Goal: Task Accomplishment & Management: Use online tool/utility

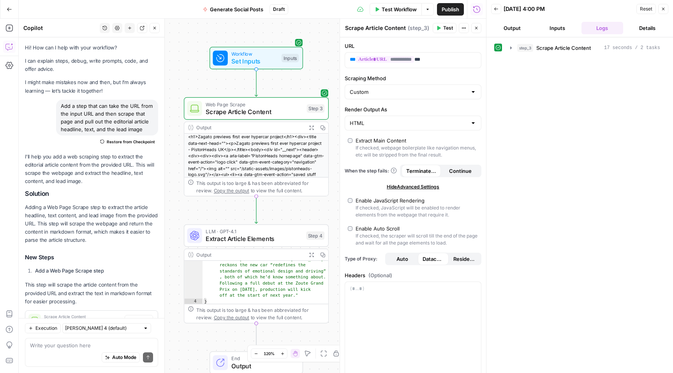
scroll to position [29, 0]
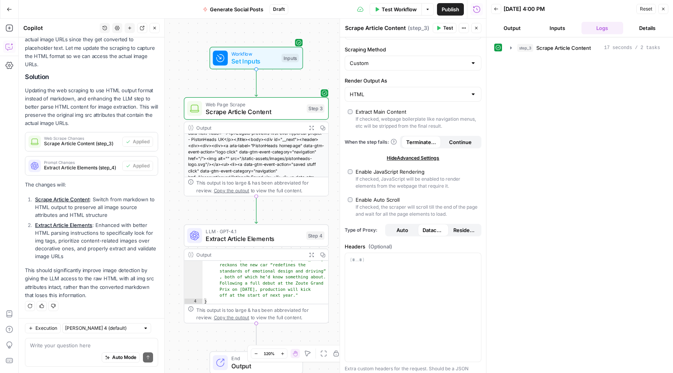
click at [11, 7] on icon "button" at bounding box center [9, 9] width 5 height 5
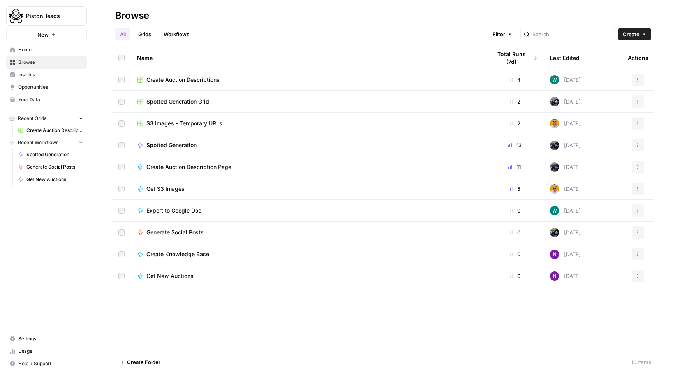
click at [39, 97] on span "Your Data" at bounding box center [50, 99] width 65 height 7
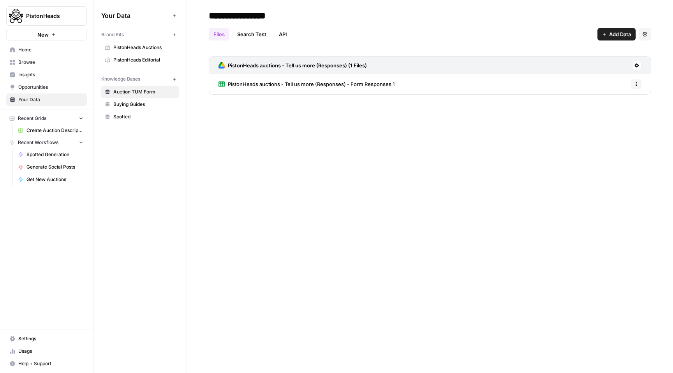
click at [139, 105] on span "Buying Guides" at bounding box center [144, 104] width 62 height 7
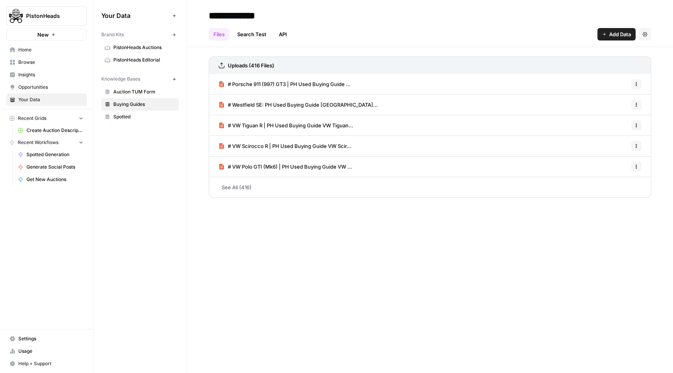
click at [131, 118] on span "Spotted" at bounding box center [144, 116] width 62 height 7
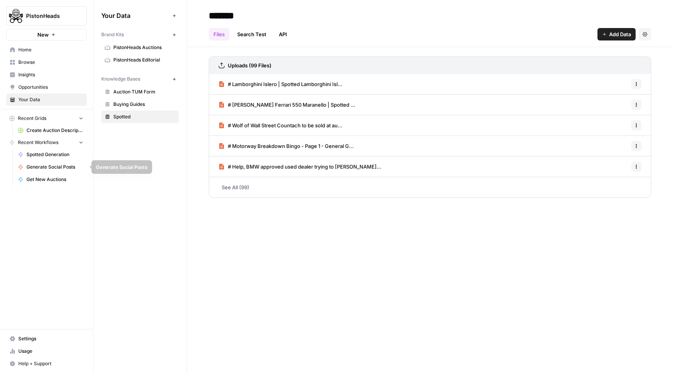
click at [44, 154] on span "Spotted Generation" at bounding box center [54, 154] width 57 height 7
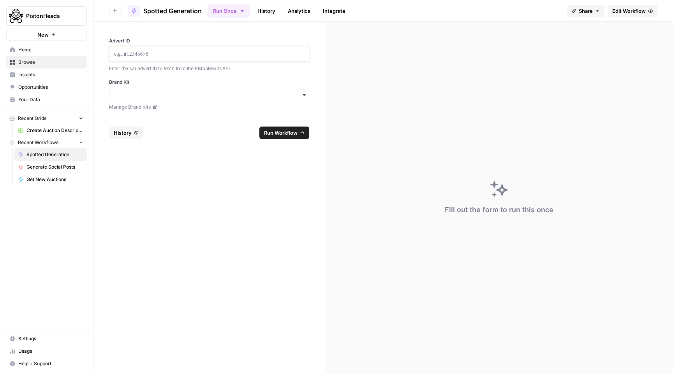
click at [167, 56] on p at bounding box center [209, 54] width 190 height 8
click at [242, 98] on input "Brand Kit" at bounding box center [209, 95] width 190 height 8
click at [180, 118] on div "PistonHeads Editorial" at bounding box center [208, 116] width 199 height 15
click at [290, 135] on span "Run Workflow" at bounding box center [281, 133] width 34 height 8
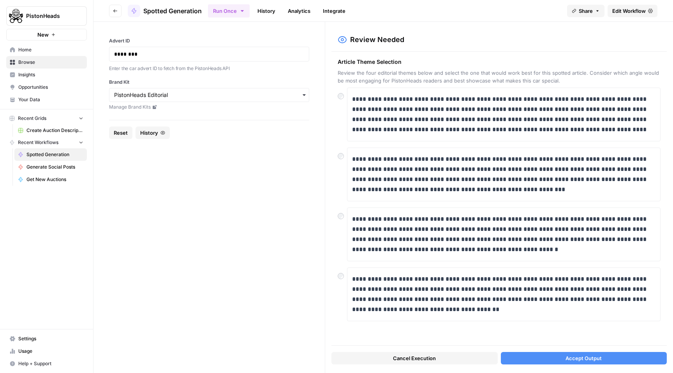
click at [578, 361] on span "Accept Output" at bounding box center [584, 358] width 36 height 8
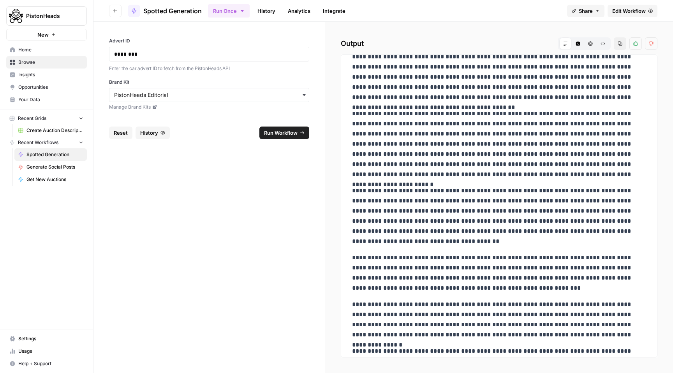
scroll to position [362, 0]
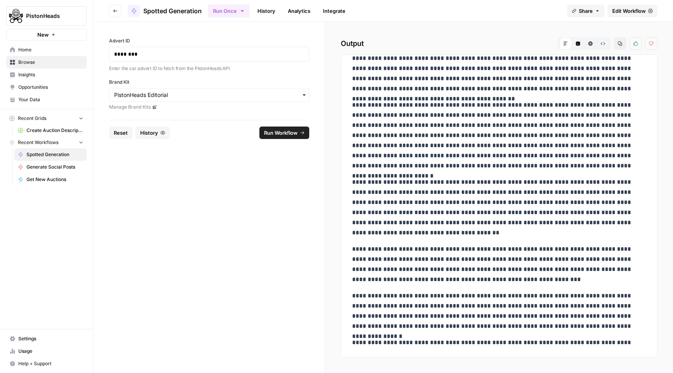
click at [631, 11] on span "Edit Workflow" at bounding box center [629, 11] width 34 height 8
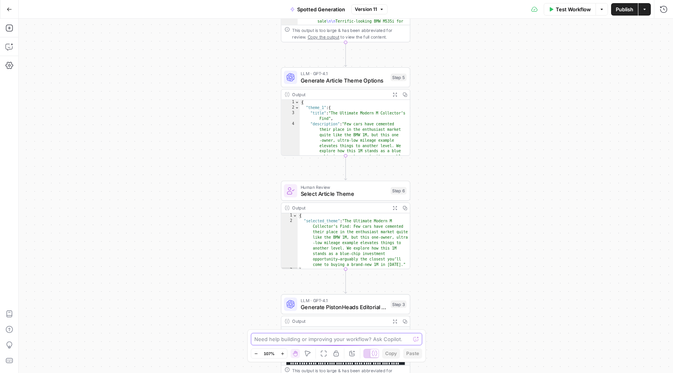
click at [297, 342] on textarea at bounding box center [332, 339] width 156 height 8
type textarea "Add a step that allows me to see a social media post snippet that I need to act…"
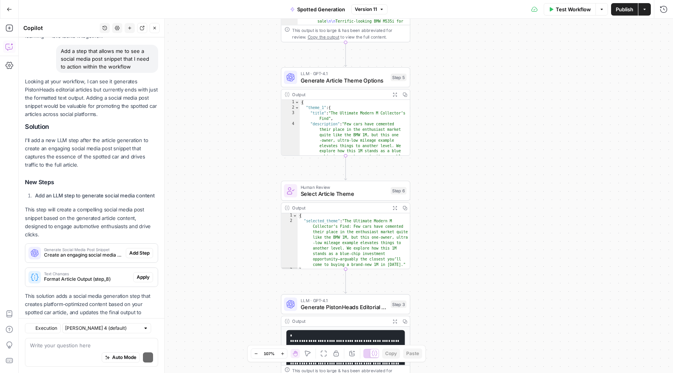
scroll to position [80, 0]
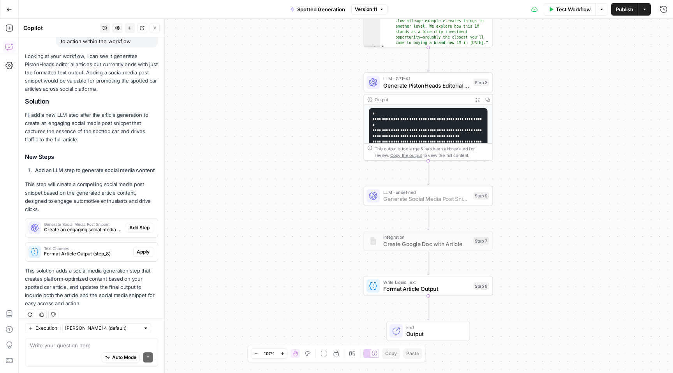
click at [148, 224] on span "Add Step" at bounding box center [139, 227] width 20 height 7
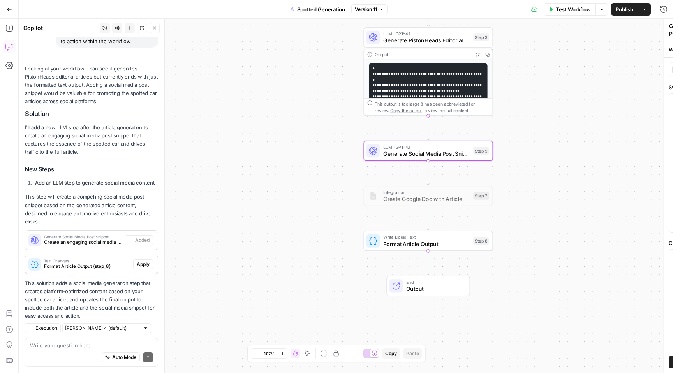
scroll to position [93, 0]
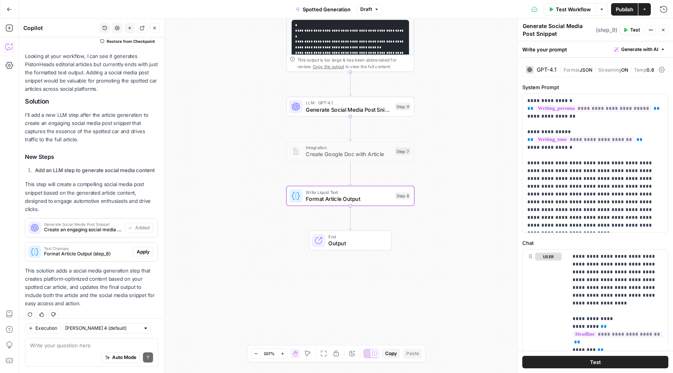
click at [147, 249] on span "Apply" at bounding box center [143, 252] width 13 height 7
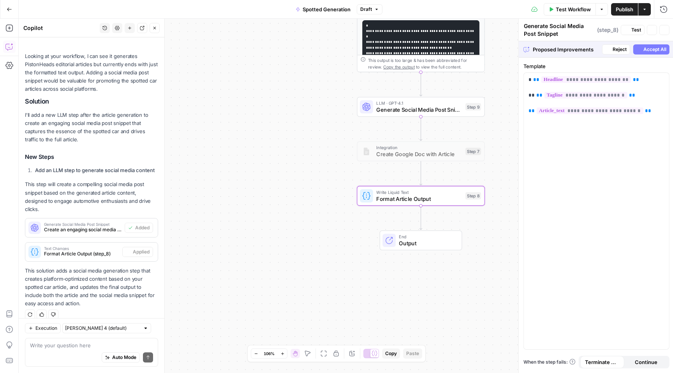
type textarea "Format Article Output"
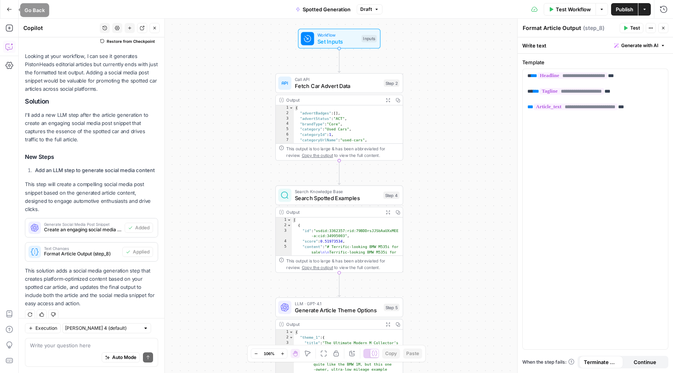
click at [9, 9] on icon "button" at bounding box center [9, 9] width 5 height 5
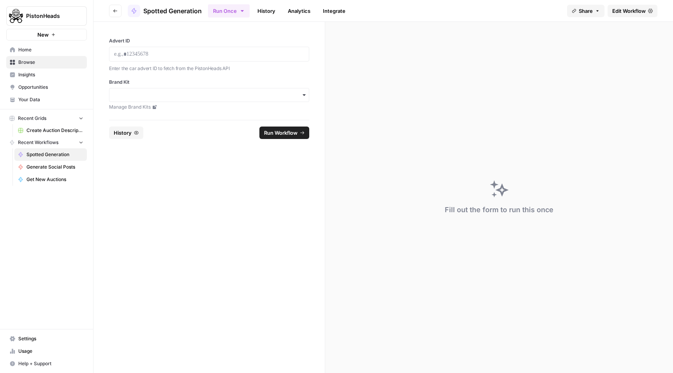
click at [34, 340] on span "Settings" at bounding box center [50, 338] width 65 height 7
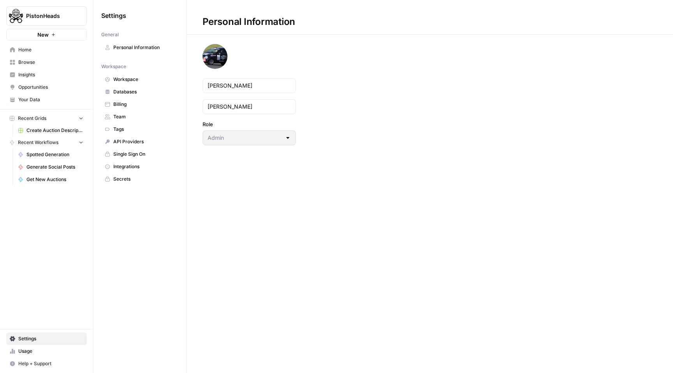
click at [130, 117] on span "Team" at bounding box center [144, 116] width 62 height 7
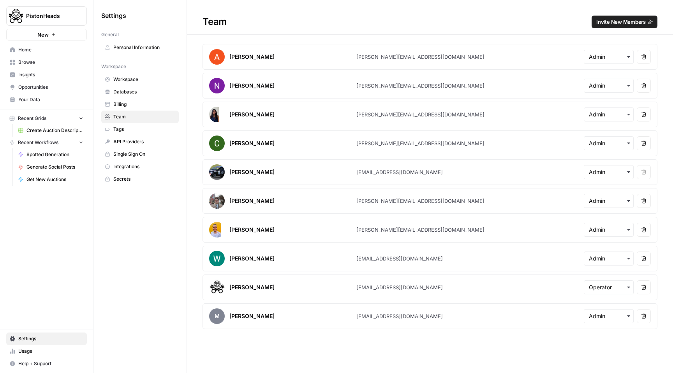
click at [627, 21] on span "Invite New Members" at bounding box center [620, 22] width 49 height 8
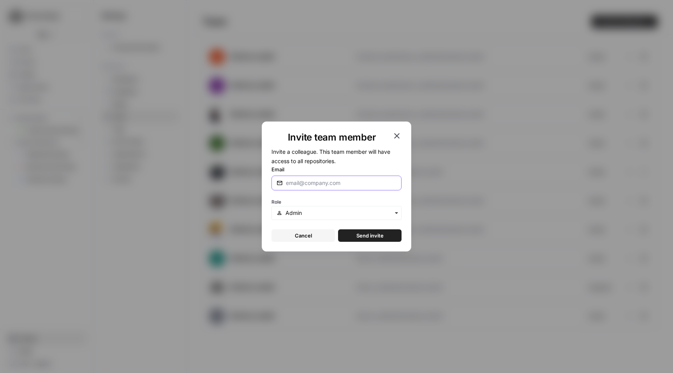
click at [325, 183] on input "Email" at bounding box center [341, 183] width 111 height 8
type input "[EMAIL_ADDRESS][DOMAIN_NAME]"
click at [351, 206] on div "button" at bounding box center [337, 213] width 130 height 14
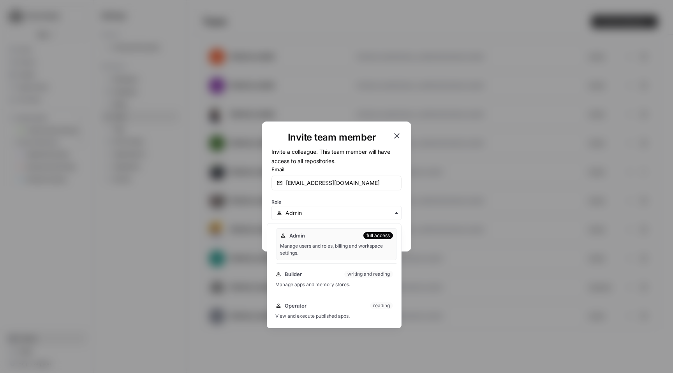
click at [322, 245] on div "Manage users and roles, billing and workspace settings." at bounding box center [336, 250] width 113 height 14
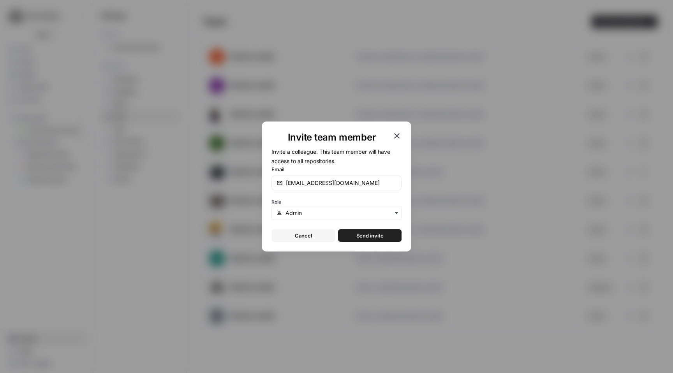
click at [381, 235] on span "Send invite" at bounding box center [369, 236] width 27 height 8
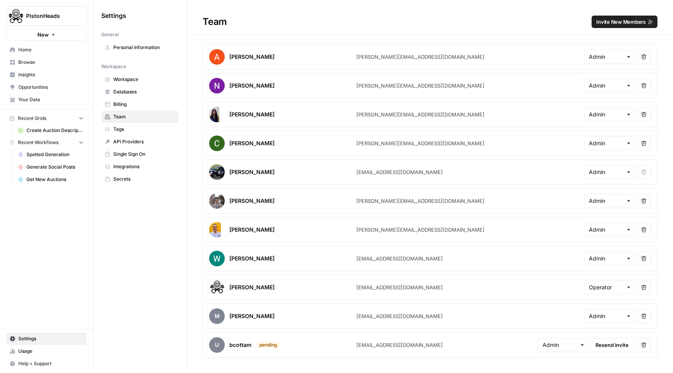
click at [54, 33] on icon "button" at bounding box center [53, 34] width 5 height 5
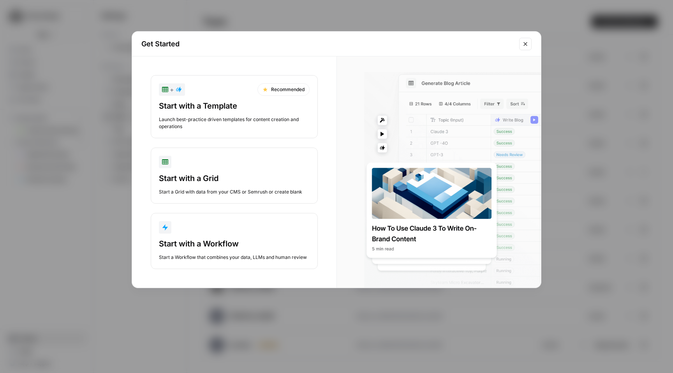
click at [526, 47] on button "Close modal" at bounding box center [525, 44] width 12 height 12
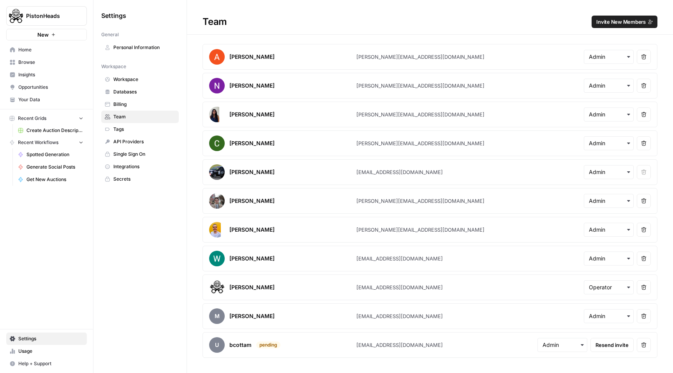
click at [49, 94] on link "Your Data" at bounding box center [46, 99] width 81 height 12
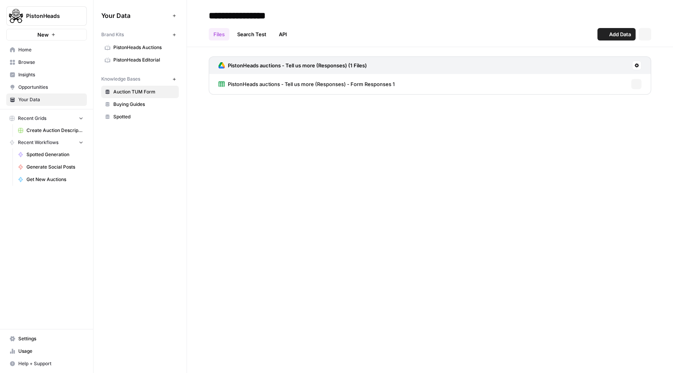
click at [46, 85] on span "Opportunities" at bounding box center [50, 87] width 65 height 7
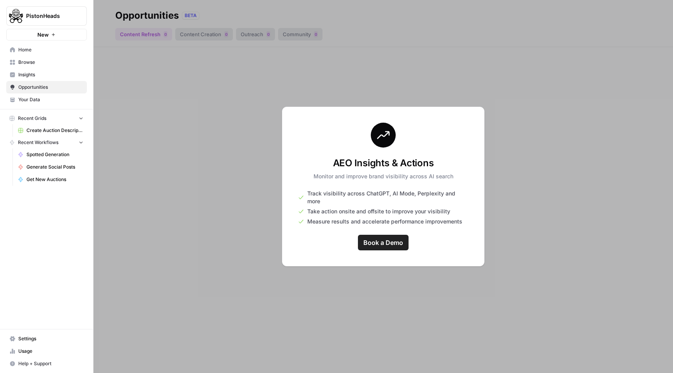
click at [34, 70] on link "Insights" at bounding box center [46, 75] width 81 height 12
click at [31, 86] on span "Opportunities" at bounding box center [50, 87] width 65 height 7
click at [56, 155] on span "Spotted Generation" at bounding box center [54, 154] width 57 height 7
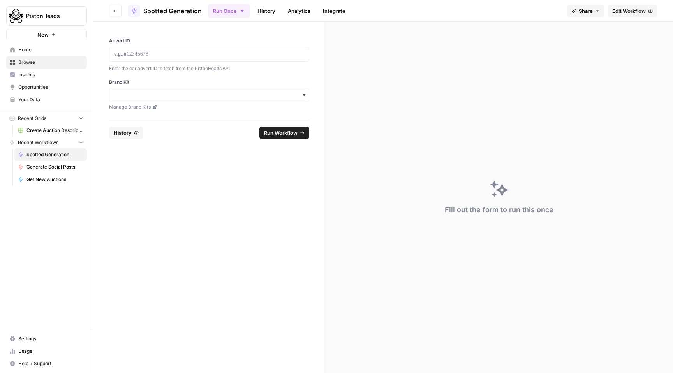
click at [645, 9] on span "Edit Workflow" at bounding box center [629, 11] width 34 height 8
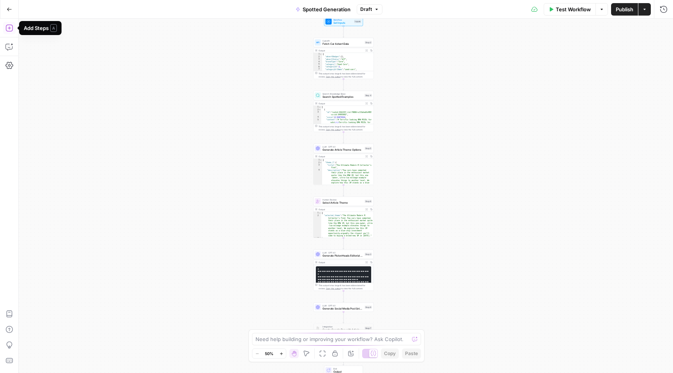
click at [11, 30] on button "Add Steps" at bounding box center [9, 28] width 12 height 12
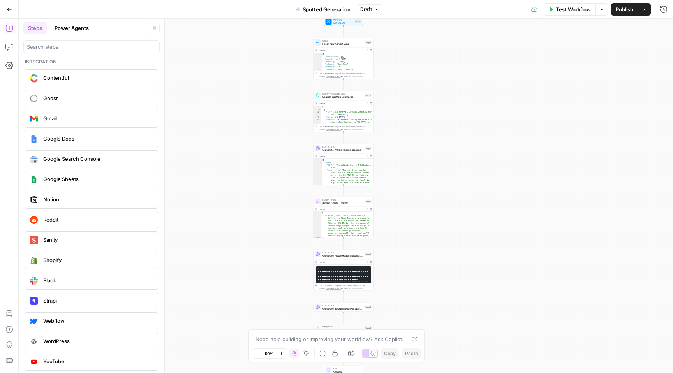
scroll to position [1423, 0]
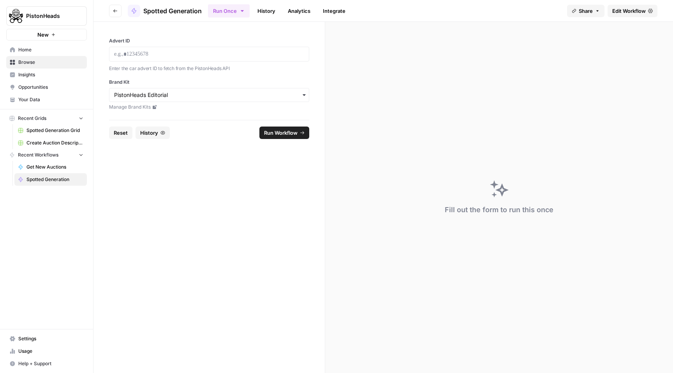
click at [31, 51] on span "Home" at bounding box center [50, 49] width 65 height 7
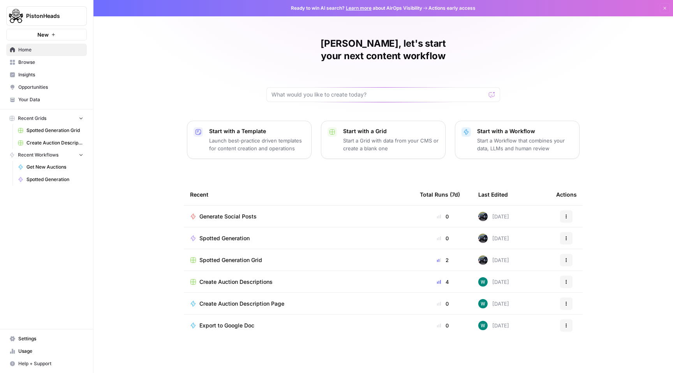
click at [58, 16] on span "PistonHeads" at bounding box center [49, 16] width 47 height 8
click at [173, 52] on div "Pete, let's start your next content workflow Start with a Template Launch best-…" at bounding box center [383, 186] width 580 height 373
click at [36, 65] on span "Browse" at bounding box center [50, 62] width 65 height 7
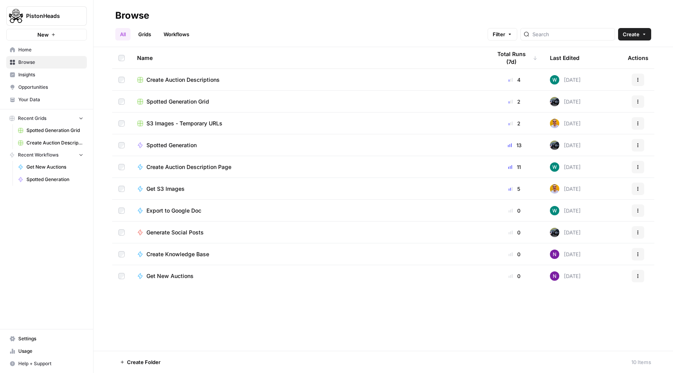
click at [185, 83] on td "Create Auction Descriptions" at bounding box center [308, 79] width 354 height 21
click at [170, 77] on span "Create Auction Descriptions" at bounding box center [182, 80] width 73 height 8
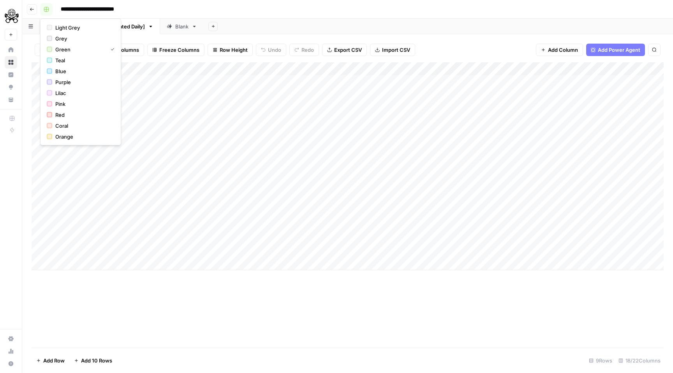
click at [46, 12] on button "button" at bounding box center [46, 9] width 12 height 12
click at [42, 9] on button "button" at bounding box center [46, 9] width 12 height 12
click at [37, 9] on button "Go back" at bounding box center [32, 9] width 10 height 10
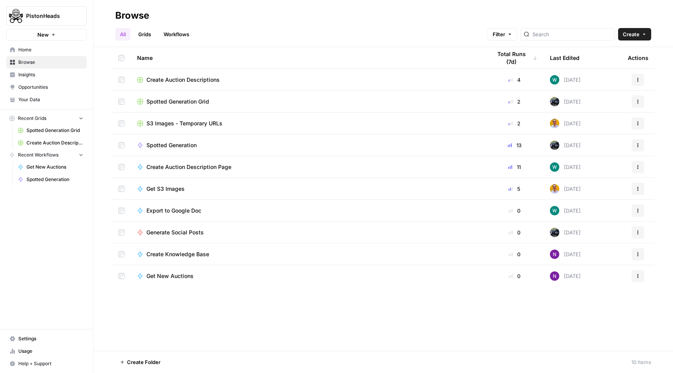
click at [638, 81] on button "Actions" at bounding box center [638, 80] width 12 height 12
click at [194, 83] on td "Create Auction Descriptions" at bounding box center [308, 79] width 354 height 21
click at [184, 79] on span "Create Auction Descriptions" at bounding box center [182, 80] width 73 height 8
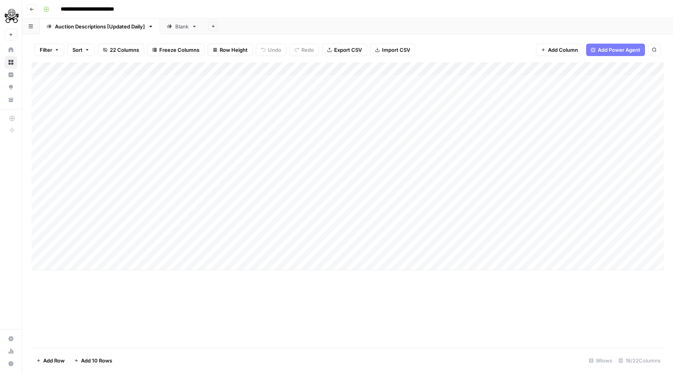
click at [50, 30] on div "Auction Descriptions [Updated Daily]" at bounding box center [95, 27] width 99 height 8
click at [153, 29] on link "Auction Descriptions [Updated Daily]" at bounding box center [100, 27] width 120 height 16
click at [153, 28] on icon "button" at bounding box center [150, 26] width 5 height 5
click at [32, 29] on button "button" at bounding box center [31, 26] width 18 height 15
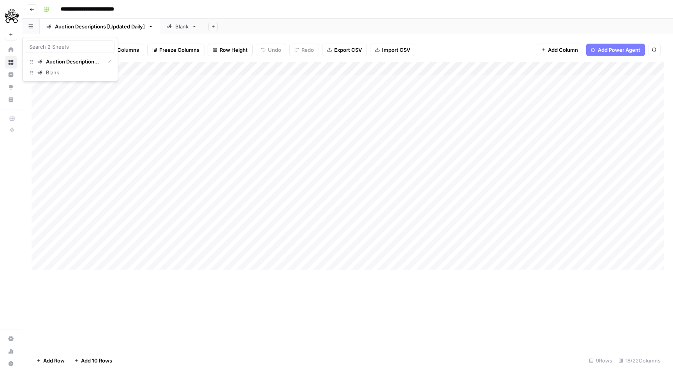
click at [32, 29] on button "button" at bounding box center [31, 26] width 18 height 15
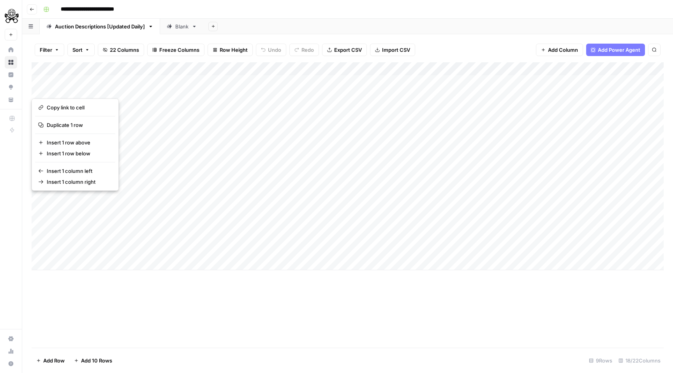
click at [121, 32] on link "Auction Descriptions [Updated Daily]" at bounding box center [100, 27] width 120 height 16
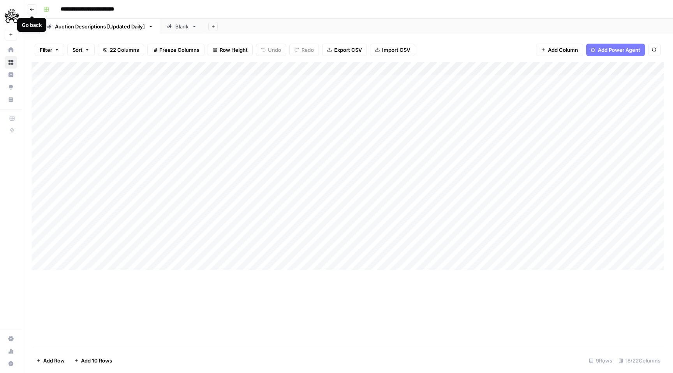
click at [33, 12] on button "Go back" at bounding box center [32, 9] width 10 height 10
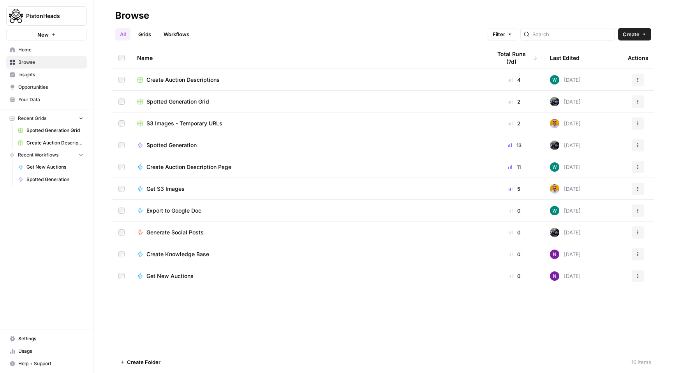
click at [206, 168] on span "Create Auction Description Page" at bounding box center [188, 167] width 85 height 8
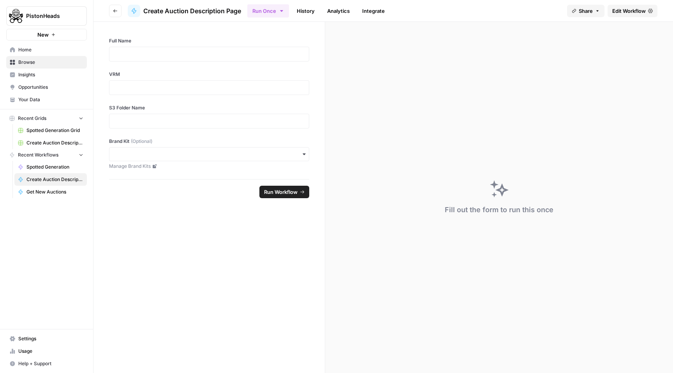
click at [137, 12] on icon at bounding box center [134, 11] width 6 height 6
click at [116, 11] on icon "button" at bounding box center [115, 10] width 4 height 3
click at [635, 12] on span "Edit Workflow" at bounding box center [629, 11] width 34 height 8
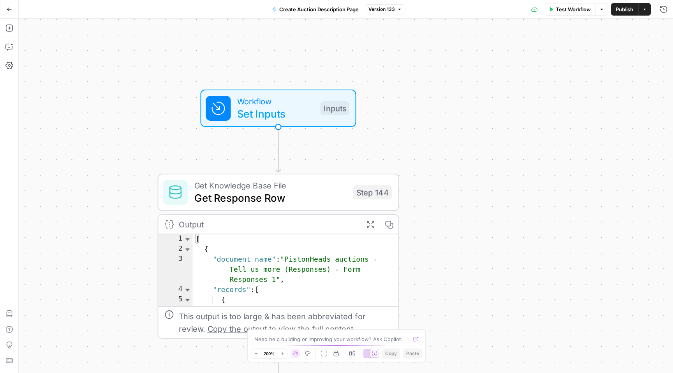
click at [295, 115] on span "Set Inputs" at bounding box center [275, 114] width 77 height 16
click at [293, 115] on span "Set Inputs" at bounding box center [275, 114] width 77 height 16
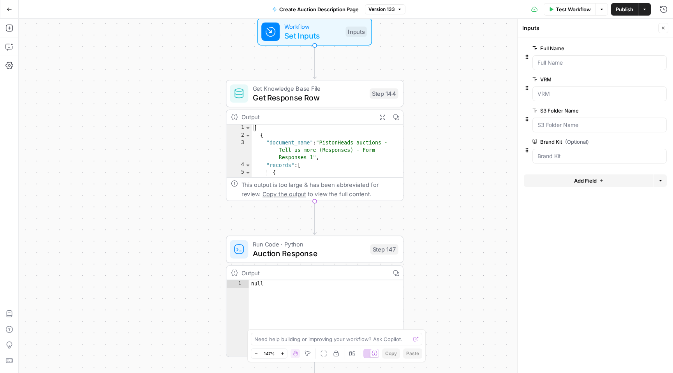
click at [329, 97] on span "Get Response Row" at bounding box center [309, 97] width 112 height 11
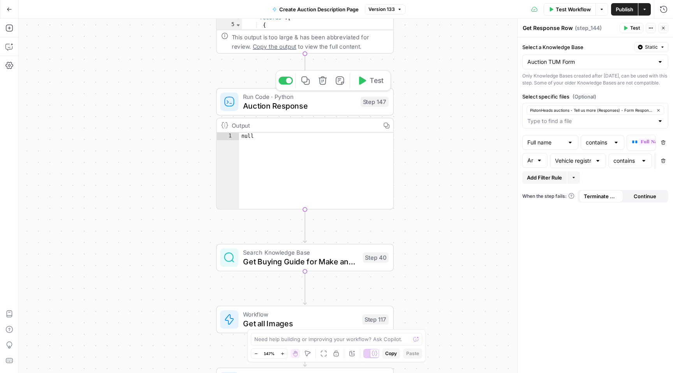
click at [318, 104] on span "Auction Response" at bounding box center [299, 105] width 113 height 11
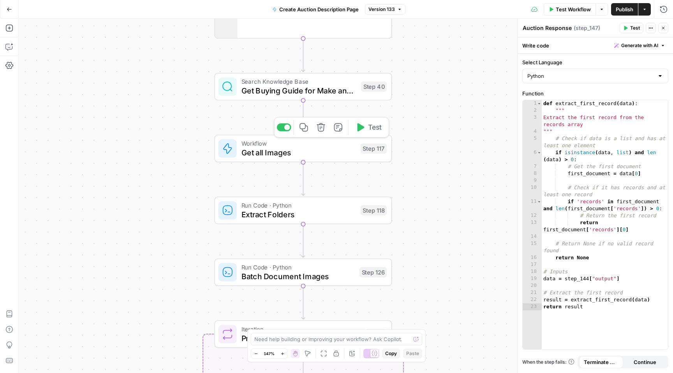
click at [317, 156] on span "Get all Images" at bounding box center [299, 152] width 115 height 11
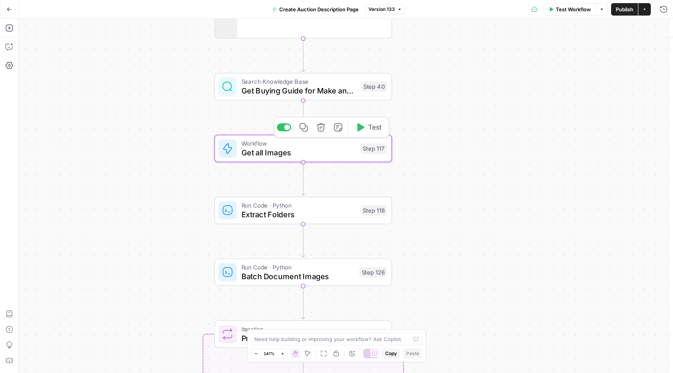
type input "Get S3 Images"
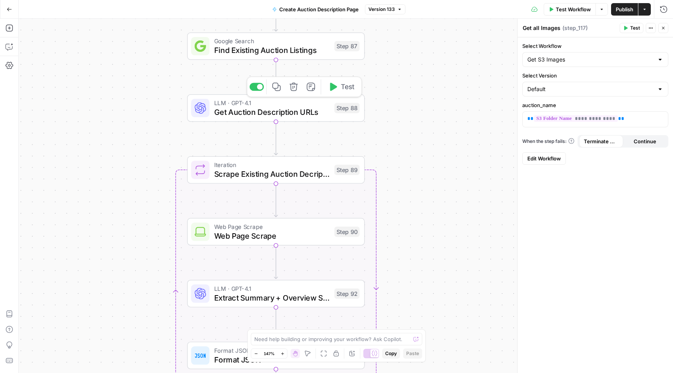
click at [299, 116] on span "Get Auction Description URLs" at bounding box center [272, 111] width 116 height 11
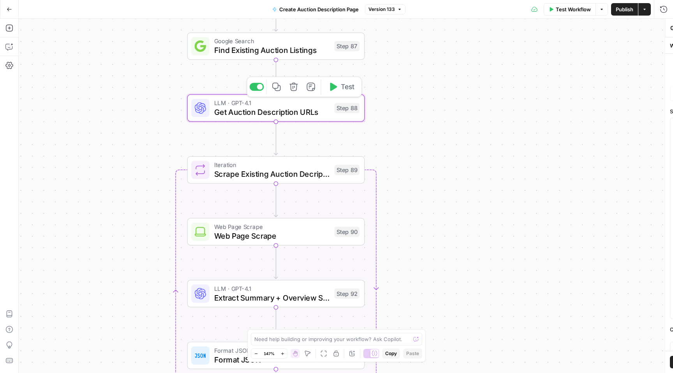
type textarea "Get Auction Description URLs"
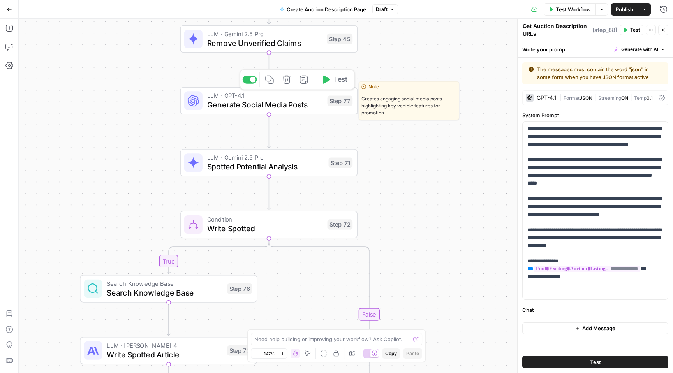
click at [282, 108] on span "Generate Social Media Posts" at bounding box center [265, 104] width 116 height 11
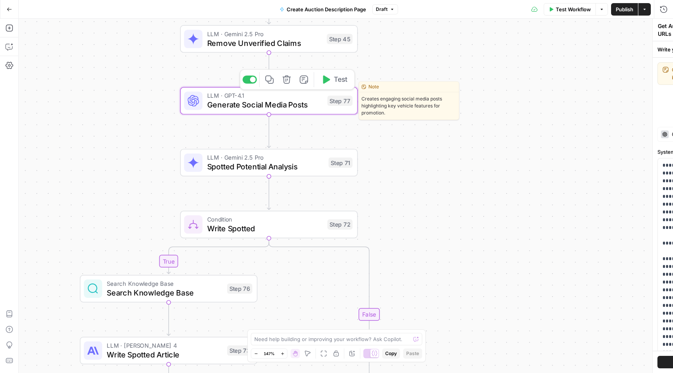
type textarea "Generate Social Media Posts"
